Goal: Check status

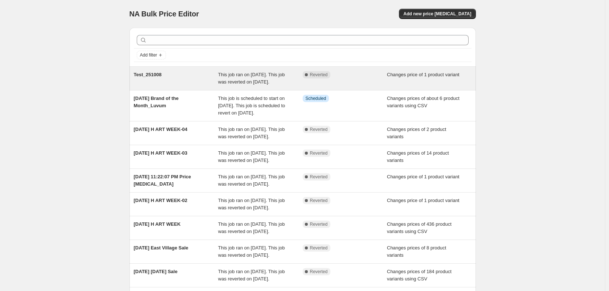
click at [288, 90] on div "Test_251008 This job ran on October 8, 2025. This job was reverted on October 8…" at bounding box center [303, 78] width 347 height 23
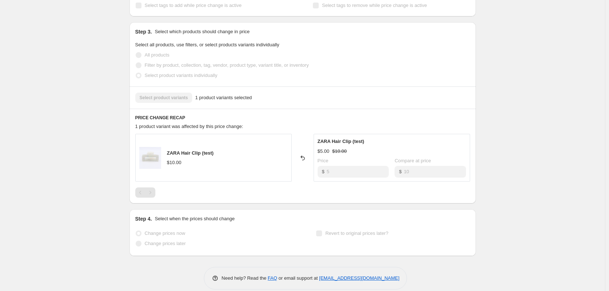
scroll to position [182, 0]
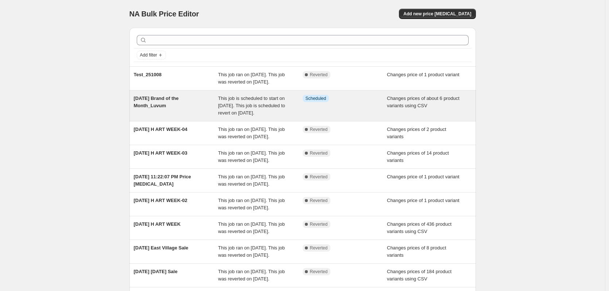
click at [145, 105] on span "2025-10-10 Brand of the Month_Luvum" at bounding box center [156, 102] width 45 height 13
